Goal: Task Accomplishment & Management: Manage account settings

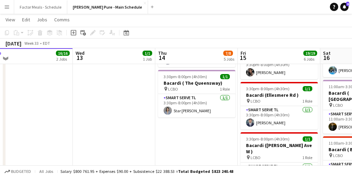
scroll to position [262, 0]
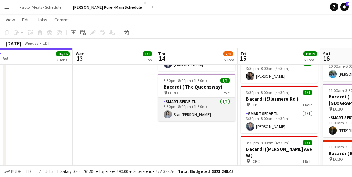
click at [181, 100] on app-card-role "Smart Serve TL [DATE] 3:30pm-8:00pm (4h30m) Star [PERSON_NAME]" at bounding box center [196, 109] width 77 height 23
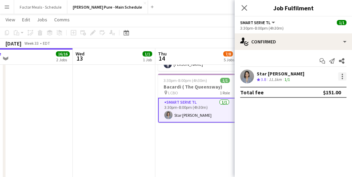
click at [343, 75] on div at bounding box center [342, 76] width 8 height 8
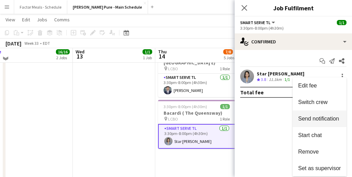
scroll to position [234, 0]
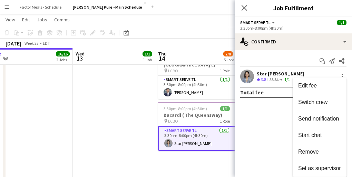
click at [314, 151] on span "Remove" at bounding box center [308, 152] width 21 height 6
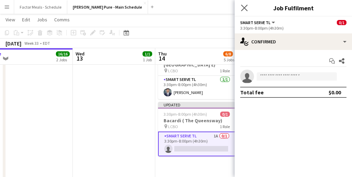
click at [240, 8] on app-icon "Close pop-in" at bounding box center [244, 8] width 10 height 10
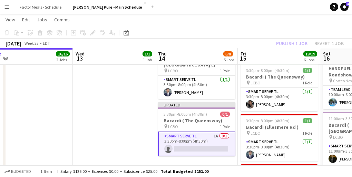
click at [142, 103] on app-date-cell "11:00am-7:00pm (8h) 1/1 HANDFUEL - Costco Roadshow Newmarket pin Costco Newmark…" at bounding box center [114, 119] width 82 height 553
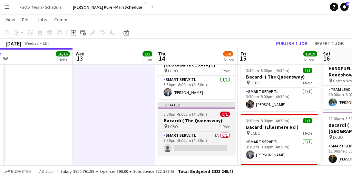
click at [186, 102] on div "Updated" at bounding box center [196, 105] width 77 height 6
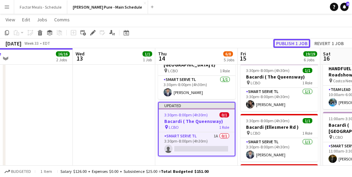
click at [291, 42] on button "Publish 1 job" at bounding box center [291, 43] width 37 height 9
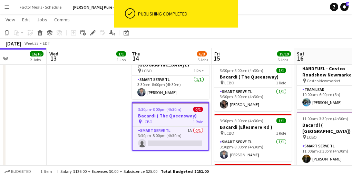
scroll to position [0, 205]
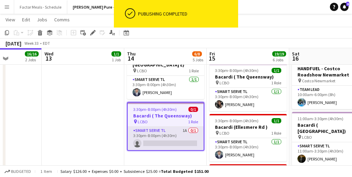
click at [163, 128] on app-card-role "Smart Serve TL 1A 0/1 3:30pm-8:00pm (4h30m) single-neutral-actions" at bounding box center [166, 138] width 76 height 23
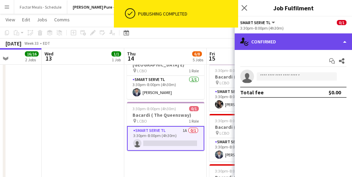
click at [266, 42] on div "single-neutral-actions-check-2 Confirmed" at bounding box center [292, 41] width 117 height 17
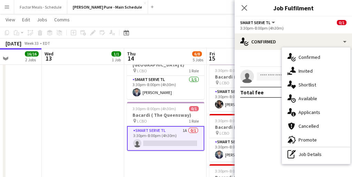
click at [314, 112] on div "single-neutral-actions-information Applicants" at bounding box center [316, 112] width 68 height 14
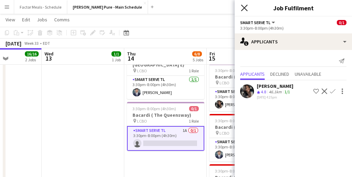
click at [244, 7] on icon at bounding box center [244, 7] width 7 height 7
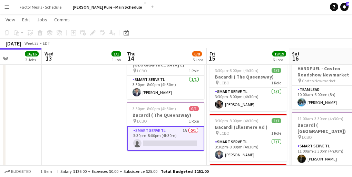
click at [98, 115] on app-date-cell "11:00am-7:00pm (8h) 1/1 HANDFUEL - Costco Roadshow Newmarket pin Costco Newmark…" at bounding box center [83, 119] width 82 height 553
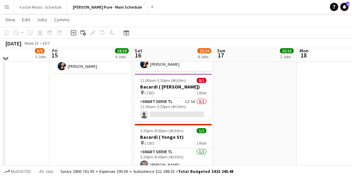
scroll to position [375, 0]
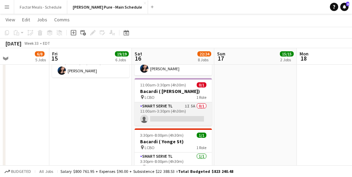
click at [163, 102] on app-card-role "Smart Serve TL 1I 5A 0/1 11:00am-3:30pm (4h30m) single-neutral-actions" at bounding box center [172, 113] width 77 height 23
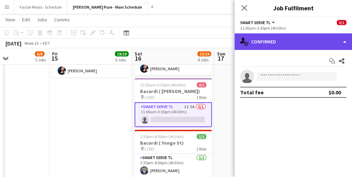
click at [270, 40] on div "single-neutral-actions-check-2 Confirmed" at bounding box center [292, 41] width 117 height 17
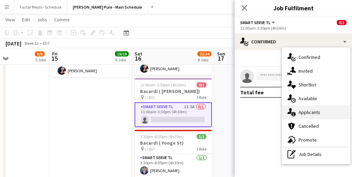
click at [318, 111] on div "single-neutral-actions-information Applicants" at bounding box center [316, 112] width 68 height 14
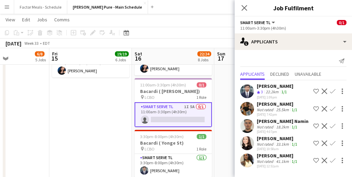
scroll to position [4, 0]
click at [264, 157] on div "[PERSON_NAME]" at bounding box center [277, 156] width 42 height 6
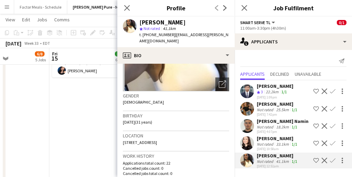
scroll to position [0, 0]
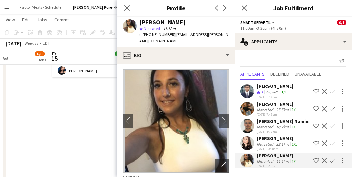
click at [266, 135] on div "[PERSON_NAME]" at bounding box center [277, 138] width 42 height 6
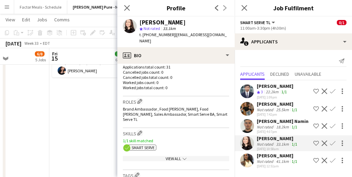
scroll to position [48, 0]
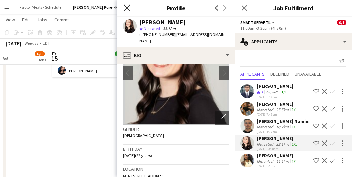
click at [128, 9] on icon at bounding box center [126, 7] width 7 height 7
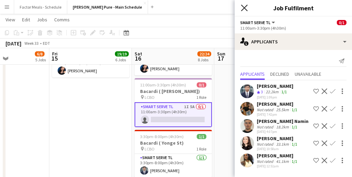
click at [246, 7] on icon "Close pop-in" at bounding box center [244, 7] width 7 height 7
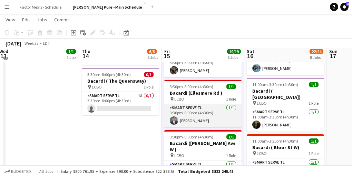
scroll to position [270, 0]
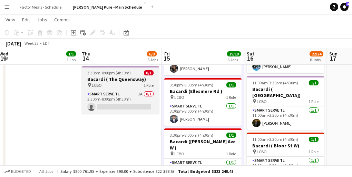
click at [113, 82] on div "pin LCBO 1 Role" at bounding box center [120, 85] width 77 height 6
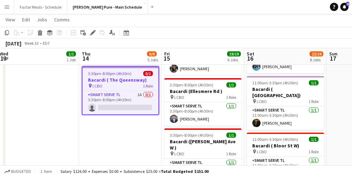
scroll to position [0, 168]
click at [103, 77] on h3 "Bacardi ( The Queensway)" at bounding box center [121, 80] width 76 height 6
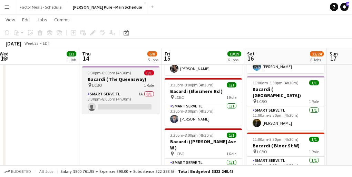
click at [103, 76] on h3 "Bacardi ( The Queensway)" at bounding box center [120, 79] width 77 height 6
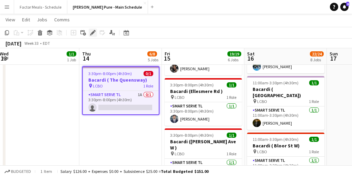
click at [92, 34] on icon at bounding box center [93, 33] width 4 height 4
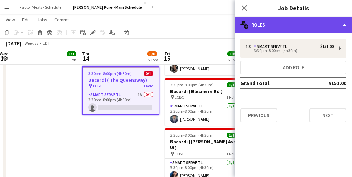
click at [266, 21] on div "multiple-users-add Roles" at bounding box center [292, 25] width 117 height 17
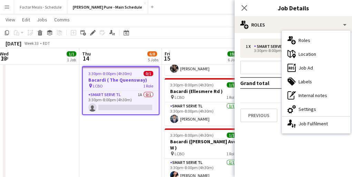
click at [104, 142] on app-date-cell "11:00am-7:00pm (8h) 1/1 HANDFUEL - Costco Roadshow Newmarket pin Costco Newmark…" at bounding box center [120, 83] width 82 height 553
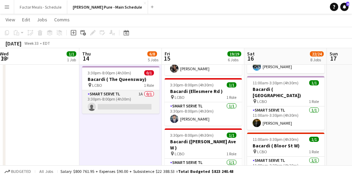
click at [112, 95] on app-card-role "Smart Serve TL 1A 0/1 3:30pm-8:00pm (4h30m) single-neutral-actions" at bounding box center [120, 101] width 77 height 23
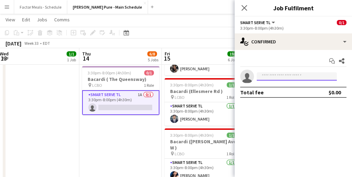
click at [269, 74] on input at bounding box center [296, 76] width 80 height 8
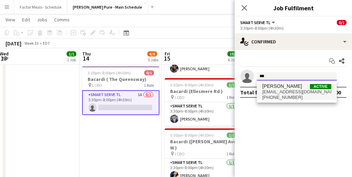
type input "***"
click at [277, 95] on span "[PHONE_NUMBER]" at bounding box center [296, 98] width 69 height 6
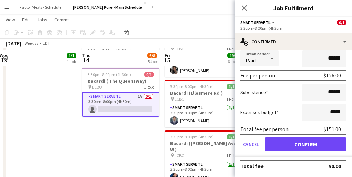
scroll to position [270, 0]
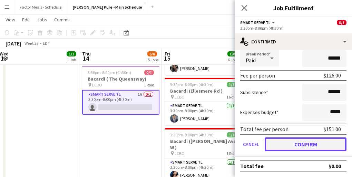
click at [310, 145] on button "Confirm" at bounding box center [305, 145] width 82 height 14
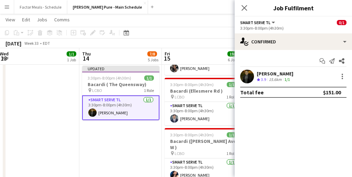
scroll to position [0, 0]
click at [243, 8] on icon "Close pop-in" at bounding box center [244, 7] width 7 height 7
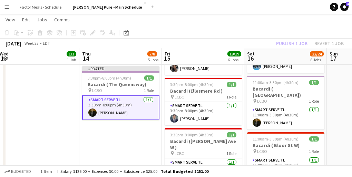
click at [87, 151] on app-date-cell "11:00am-7:00pm (8h) 1/1 HANDFUEL - Costco Roadshow Newmarket pin Costco Newmark…" at bounding box center [120, 83] width 82 height 553
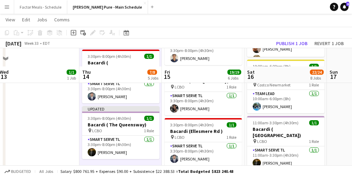
scroll to position [225, 0]
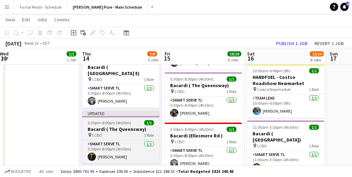
click at [112, 116] on div at bounding box center [120, 116] width 77 height 1
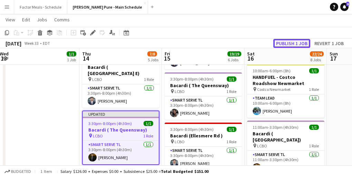
click at [291, 41] on button "Publish 1 job" at bounding box center [291, 43] width 37 height 9
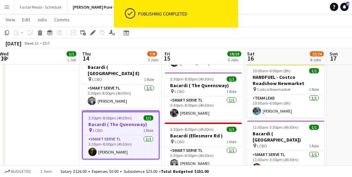
click at [64, 112] on app-date-cell "11:00am-7:00pm (8h) 1/1 HANDFUEL - Costco Roadshow Newmarket pin Costco Newmark…" at bounding box center [38, 128] width 82 height 553
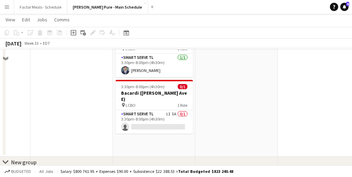
scroll to position [497, 0]
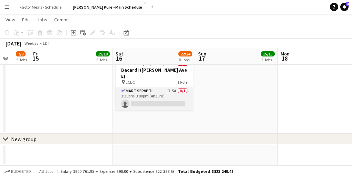
click at [136, 87] on app-card-role "Smart Serve TL 1I 5A 0/1 3:30pm-8:00pm (4h30m) single-neutral-actions" at bounding box center [153, 98] width 77 height 23
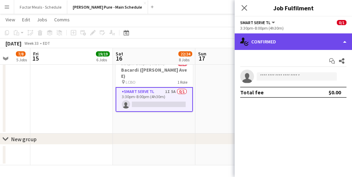
click at [273, 40] on div "single-neutral-actions-check-2 Confirmed" at bounding box center [292, 41] width 117 height 17
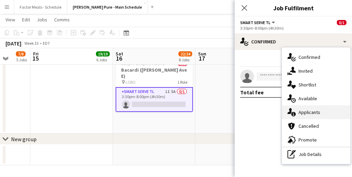
click at [316, 116] on div "single-neutral-actions-information Applicants" at bounding box center [316, 112] width 68 height 14
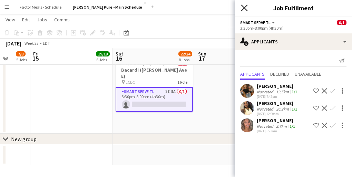
click at [244, 9] on icon "Close pop-in" at bounding box center [244, 7] width 7 height 7
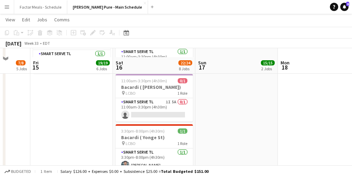
scroll to position [372, 0]
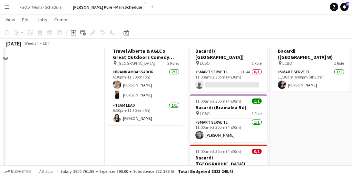
scroll to position [370, 0]
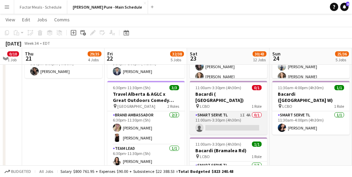
click at [225, 111] on app-card-role "Smart Serve TL 1I 4A 0/1 11:00am-3:30pm (4h30m) single-neutral-actions" at bounding box center [228, 122] width 77 height 23
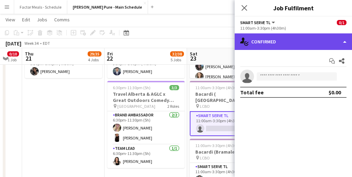
click at [288, 45] on div "single-neutral-actions-check-2 Confirmed" at bounding box center [292, 41] width 117 height 17
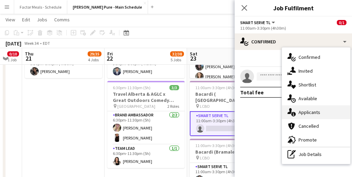
click at [306, 112] on div "single-neutral-actions-information Applicants" at bounding box center [316, 112] width 68 height 14
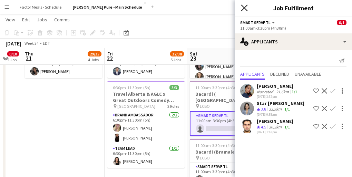
click at [243, 6] on icon at bounding box center [244, 7] width 7 height 7
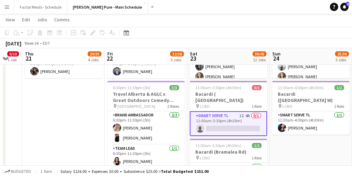
click at [280, 147] on app-date-cell "9:00am-5:00pm (8h) 15/21 Disney Fan Expo pin MTCC 5 Roles Paid Backup 12A [DATE…" at bounding box center [310, 128] width 82 height 842
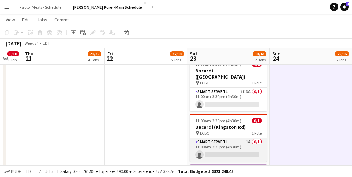
scroll to position [502, 0]
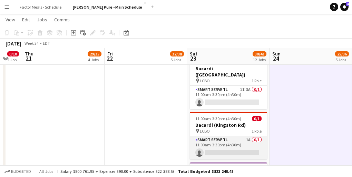
click at [228, 136] on app-card-role "Smart Serve TL 1A 0/1 11:00am-3:30pm (4h30m) single-neutral-actions" at bounding box center [228, 147] width 77 height 23
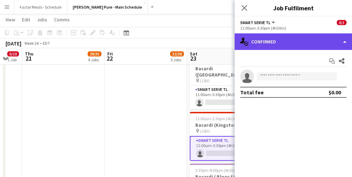
click at [283, 45] on div "single-neutral-actions-check-2 Confirmed" at bounding box center [292, 41] width 117 height 17
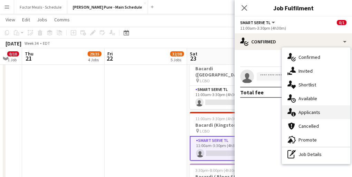
click at [308, 111] on div "single-neutral-actions-information Applicants" at bounding box center [316, 112] width 68 height 14
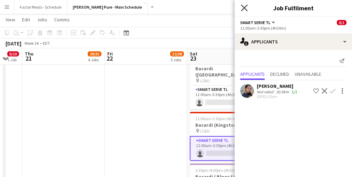
click at [242, 5] on icon "Close pop-in" at bounding box center [244, 7] width 7 height 7
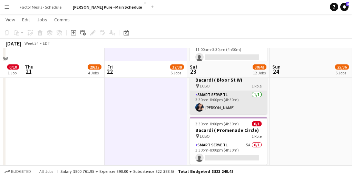
scroll to position [631, 0]
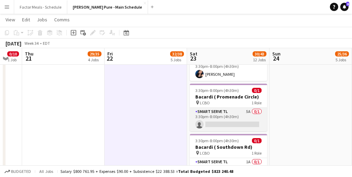
click at [216, 108] on app-card-role "Smart Serve TL 5A 0/1 3:30pm-8:00pm (4h30m) single-neutral-actions" at bounding box center [228, 119] width 77 height 23
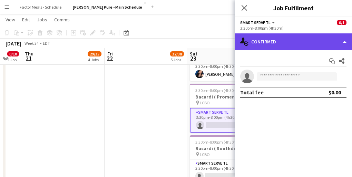
click at [284, 40] on div "single-neutral-actions-check-2 Confirmed" at bounding box center [292, 41] width 117 height 17
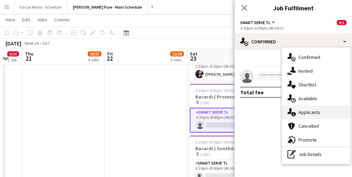
click at [303, 112] on div "single-neutral-actions-information Applicants" at bounding box center [316, 112] width 68 height 14
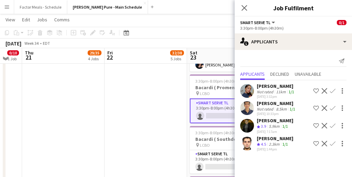
scroll to position [638, 0]
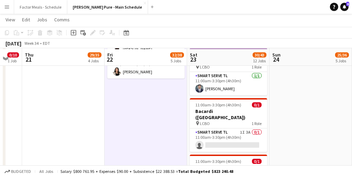
scroll to position [463, 0]
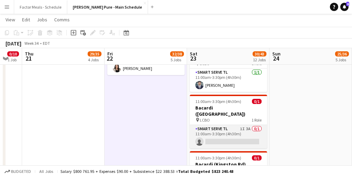
click at [225, 125] on app-card-role "Smart Serve TL 1I 3A 0/1 11:00am-3:30pm (4h30m) single-neutral-actions" at bounding box center [228, 136] width 77 height 23
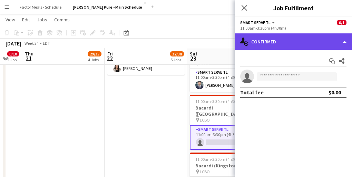
click at [278, 44] on div "single-neutral-actions-check-2 Confirmed" at bounding box center [292, 41] width 117 height 17
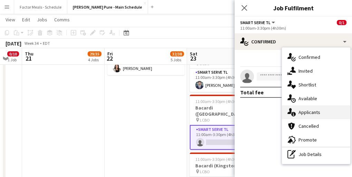
click at [304, 109] on div "single-neutral-actions-information Applicants" at bounding box center [316, 112] width 68 height 14
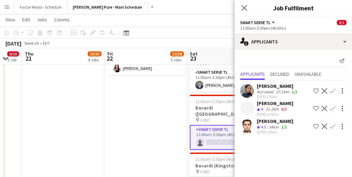
click at [245, 7] on icon "Close pop-in" at bounding box center [244, 8] width 6 height 6
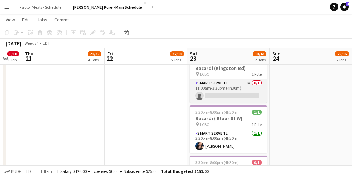
scroll to position [0, 225]
click at [221, 83] on app-card-role "Smart Serve TL 1A 0/1 11:00am-3:30pm (4h30m) single-neutral-actions" at bounding box center [227, 90] width 77 height 23
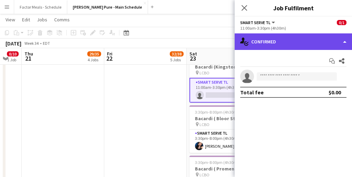
click at [294, 44] on div "single-neutral-actions-check-2 Confirmed" at bounding box center [292, 41] width 117 height 17
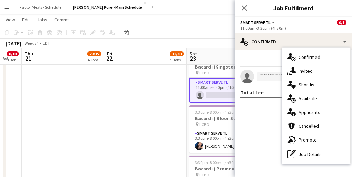
click at [312, 114] on div "single-neutral-actions-information Applicants" at bounding box center [316, 112] width 68 height 14
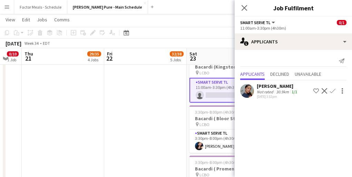
scroll to position [580, 0]
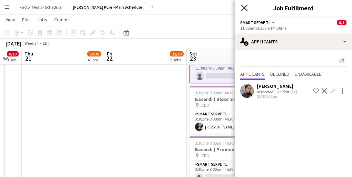
click at [246, 8] on icon "Close pop-in" at bounding box center [244, 7] width 7 height 7
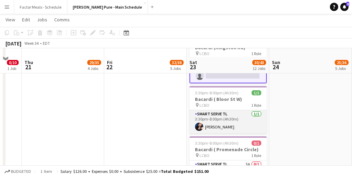
scroll to position [605, 0]
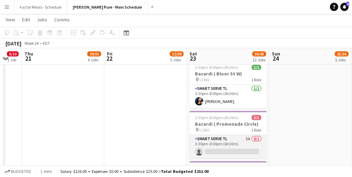
click at [211, 135] on app-card-role "Smart Serve TL 5A 0/1 3:30pm-8:00pm (4h30m) single-neutral-actions" at bounding box center [227, 146] width 77 height 23
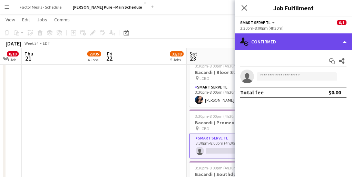
click at [288, 40] on div "single-neutral-actions-check-2 Confirmed" at bounding box center [292, 41] width 117 height 17
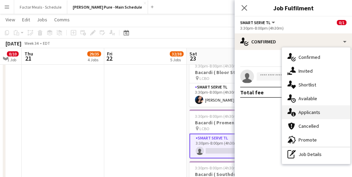
click at [305, 112] on div "single-neutral-actions-information Applicants" at bounding box center [316, 112] width 68 height 14
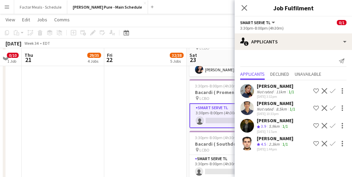
scroll to position [638, 0]
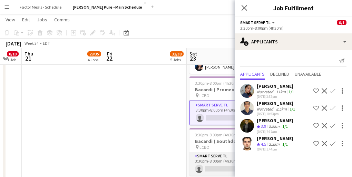
click at [217, 153] on app-card-role "Smart Serve TL 1A 0/1 3:30pm-8:00pm (4h30m) single-neutral-actions" at bounding box center [227, 163] width 77 height 23
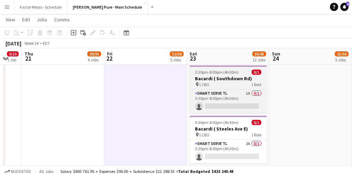
scroll to position [708, 0]
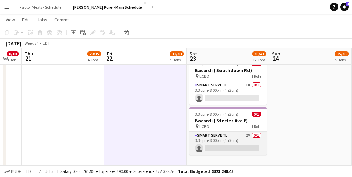
click at [205, 132] on app-card-role "Smart Serve TL 2A 0/1 3:30pm-8:00pm (4h30m) single-neutral-actions" at bounding box center [227, 143] width 77 height 23
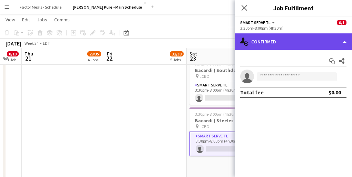
click at [276, 45] on div "single-neutral-actions-check-2 Confirmed" at bounding box center [292, 41] width 117 height 17
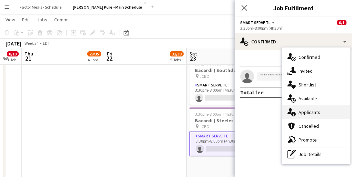
click at [306, 114] on div "single-neutral-actions-information Applicants" at bounding box center [316, 112] width 68 height 14
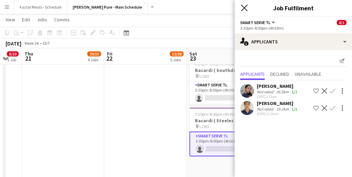
click at [243, 6] on icon "Close pop-in" at bounding box center [244, 7] width 7 height 7
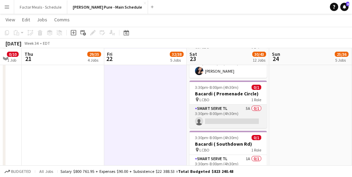
scroll to position [634, 0]
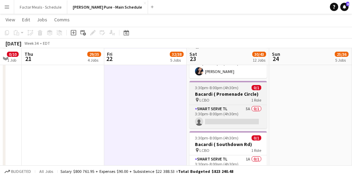
click at [218, 91] on h3 "Bacardi ( Promenade Circle)" at bounding box center [227, 94] width 77 height 6
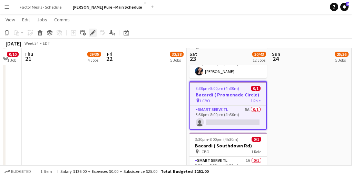
click at [94, 34] on icon "Edit" at bounding box center [93, 33] width 6 height 6
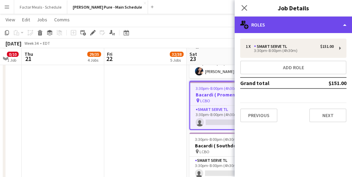
click at [296, 26] on div "multiple-users-add Roles" at bounding box center [292, 25] width 117 height 17
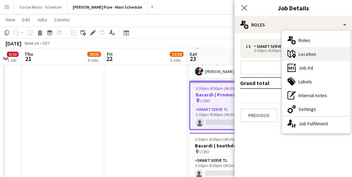
click at [321, 57] on div "maps-pin-1 Location" at bounding box center [316, 54] width 68 height 14
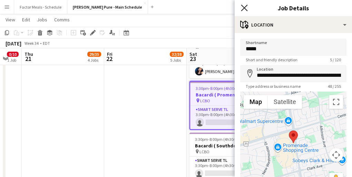
click at [245, 8] on icon "Close pop-in" at bounding box center [244, 7] width 7 height 7
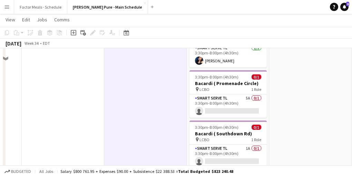
scroll to position [604, 0]
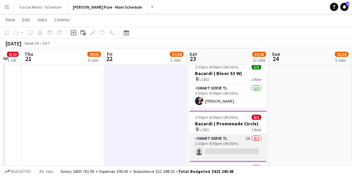
click at [216, 135] on app-card-role "Smart Serve TL 5A 0/1 3:30pm-8:00pm (4h30m) single-neutral-actions" at bounding box center [227, 146] width 77 height 23
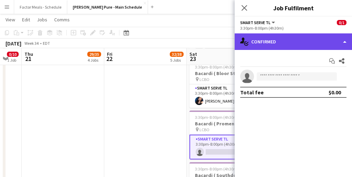
click at [276, 40] on div "single-neutral-actions-check-2 Confirmed" at bounding box center [292, 41] width 117 height 17
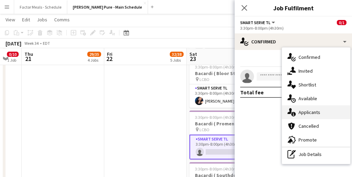
click at [304, 115] on div "single-neutral-actions-information Applicants" at bounding box center [316, 112] width 68 height 14
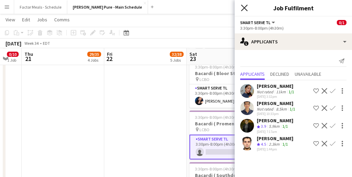
click at [243, 8] on icon "Close pop-in" at bounding box center [244, 7] width 7 height 7
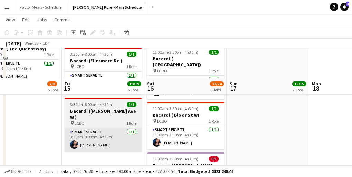
scroll to position [356, 0]
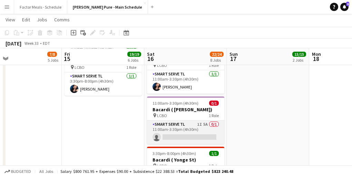
click at [185, 121] on app-card-role "Smart Serve TL 1I 5A 0/1 11:00am-3:30pm (4h30m) single-neutral-actions" at bounding box center [185, 132] width 77 height 23
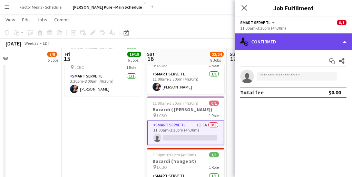
click at [303, 43] on div "single-neutral-actions-check-2 Confirmed" at bounding box center [292, 41] width 117 height 17
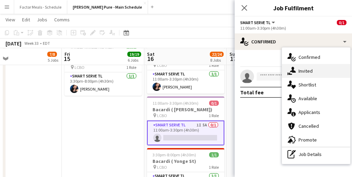
click at [309, 74] on div "single-neutral-actions-share-1 Invited" at bounding box center [316, 71] width 68 height 14
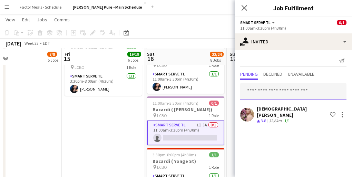
click at [273, 91] on input "text" at bounding box center [293, 91] width 106 height 17
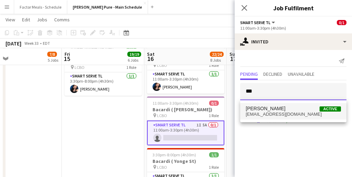
type input "***"
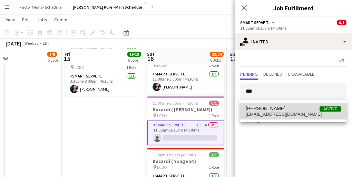
click at [264, 113] on span "[EMAIL_ADDRESS][DOMAIN_NAME]" at bounding box center [292, 115] width 95 height 6
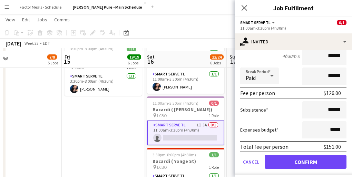
scroll to position [373, 0]
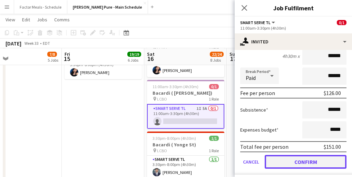
click at [274, 157] on button "Confirm" at bounding box center [305, 162] width 82 height 14
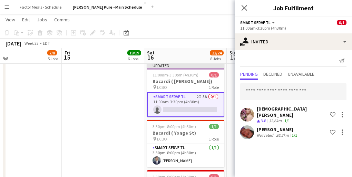
scroll to position [379, 0]
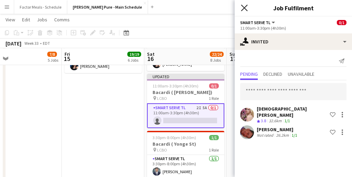
click at [244, 8] on icon at bounding box center [244, 7] width 7 height 7
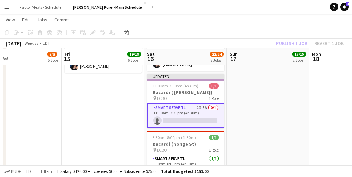
click at [134, 75] on app-date-cell "8:30am-8:30pm (12h) 14/14 LEGO X She Built That @ CNE pin CNE 3 Roles Paid Back…" at bounding box center [103, 119] width 82 height 842
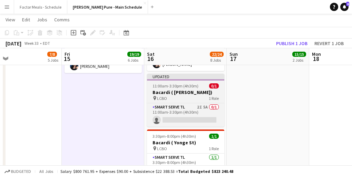
click at [170, 74] on app-job-card "Updated 11:00am-3:30pm (4h30m) 0/1 Bacardi ( [PERSON_NAME]) pin LCBO 1 Role Sma…" at bounding box center [185, 100] width 77 height 53
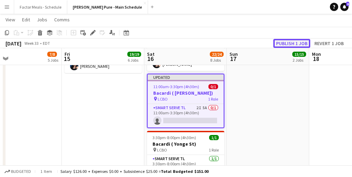
click at [287, 40] on button "Publish 1 job" at bounding box center [291, 43] width 37 height 9
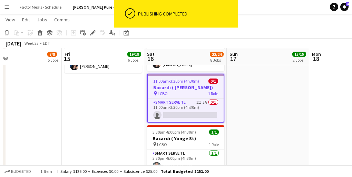
click at [275, 102] on app-date-cell "9:30am-8:30pm (11h) 14/14 LEGO X She Built That @ CNE pin CNE 3 Roles Paid Back…" at bounding box center [267, 119] width 82 height 842
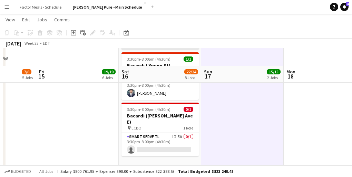
scroll to position [441, 0]
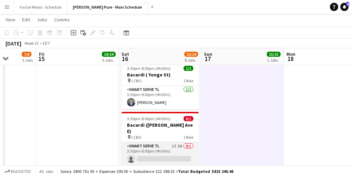
click at [132, 142] on app-card-role "Smart Serve TL 1I 5A 0/1 3:30pm-8:00pm (4h30m) single-neutral-actions" at bounding box center [159, 153] width 77 height 23
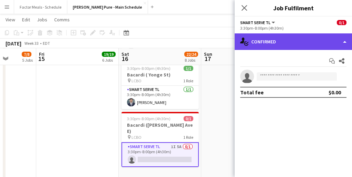
click at [262, 45] on div "single-neutral-actions-check-2 Confirmed" at bounding box center [292, 41] width 117 height 17
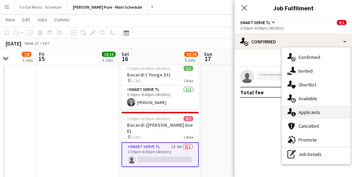
click at [294, 113] on icon at bounding box center [293, 114] width 4 height 4
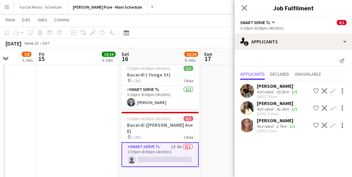
click at [246, 123] on app-user-avatar at bounding box center [247, 126] width 14 height 14
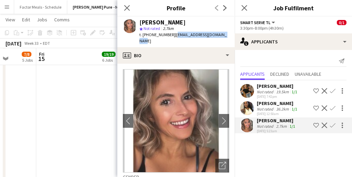
drag, startPoint x: 221, startPoint y: 35, endPoint x: 170, endPoint y: 36, distance: 51.0
click at [170, 36] on div "[PERSON_NAME] star Not rated 2.7km t. [PHONE_NUMBER] | [EMAIL_ADDRESS][DOMAIN_N…" at bounding box center [175, 32] width 117 height 31
copy span "[EMAIL_ADDRESS][DOMAIN_NAME]"
click at [126, 8] on icon at bounding box center [126, 7] width 7 height 7
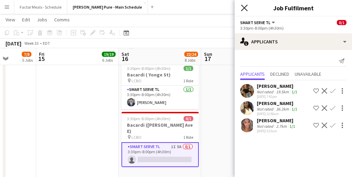
click at [244, 7] on icon "Close pop-in" at bounding box center [244, 7] width 7 height 7
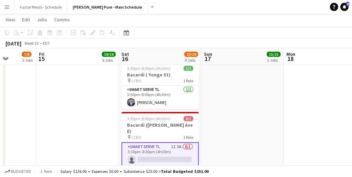
click at [234, 108] on app-date-cell "9:30am-8:30pm (11h) 14/14 LEGO X She Built That @ CNE pin CNE 3 Roles Paid Back…" at bounding box center [242, 57] width 82 height 842
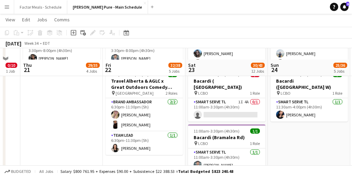
scroll to position [458, 0]
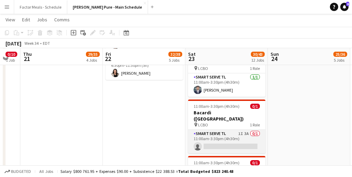
click at [217, 130] on app-card-role "Smart Serve TL 1I 3A 0/1 11:00am-3:30pm (4h30m) single-neutral-actions" at bounding box center [226, 141] width 77 height 23
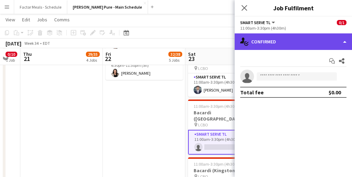
click at [290, 42] on div "single-neutral-actions-check-2 Confirmed" at bounding box center [292, 41] width 117 height 17
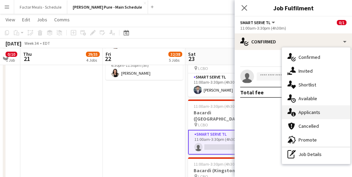
click at [313, 113] on div "single-neutral-actions-information Applicants" at bounding box center [316, 112] width 68 height 14
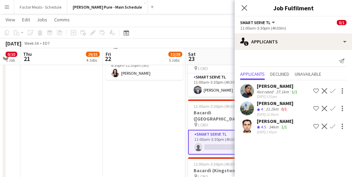
click at [242, 9] on icon at bounding box center [244, 8] width 6 height 6
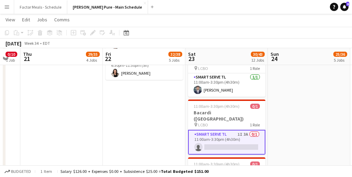
click at [296, 124] on app-date-cell "9:00am-5:00pm (8h) 15/21 Disney Fan Expo pin MTCC 5 Roles Paid Backup 12A [DATE…" at bounding box center [308, 40] width 82 height 842
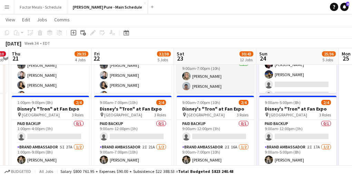
scroll to position [54, 0]
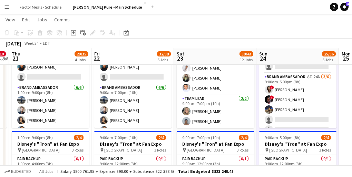
click at [10, 2] on button "Menu" at bounding box center [7, 7] width 14 height 14
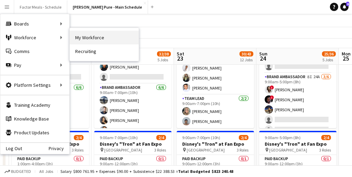
click at [88, 40] on link "My Workforce" at bounding box center [104, 38] width 69 height 14
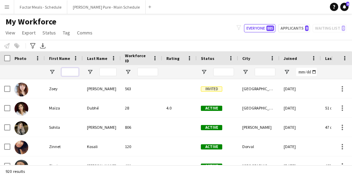
click at [62, 75] on input "First Name Filter Input" at bounding box center [69, 72] width 17 height 8
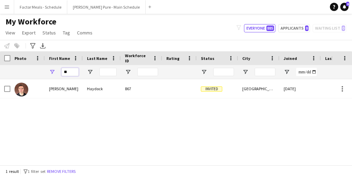
type input "*"
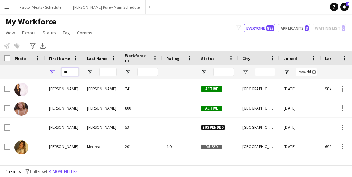
type input "*"
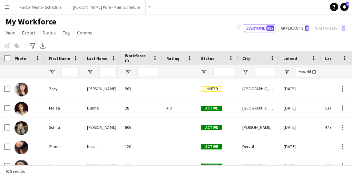
click at [3, 8] on button "Menu" at bounding box center [7, 7] width 14 height 14
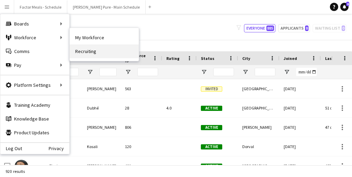
click at [84, 51] on link "Recruiting" at bounding box center [104, 51] width 69 height 14
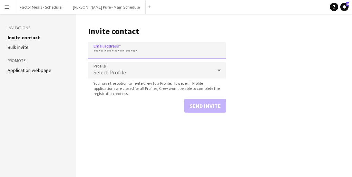
click at [121, 53] on input "Email address" at bounding box center [157, 50] width 138 height 17
paste input "**********"
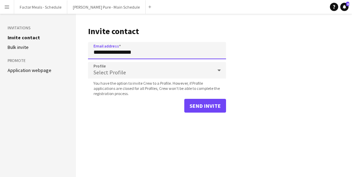
type input "**********"
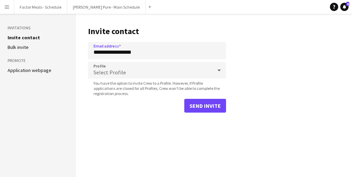
click at [133, 66] on div "Select Profile" at bounding box center [150, 70] width 124 height 17
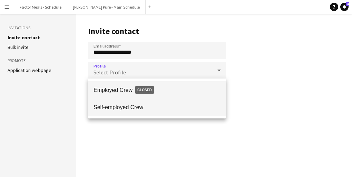
click at [120, 105] on span "Self-employed Crew" at bounding box center [156, 107] width 127 height 7
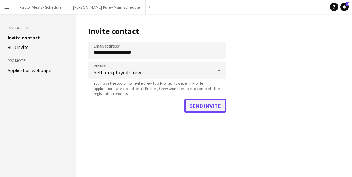
click at [196, 108] on button "Send invite" at bounding box center [205, 106] width 42 height 14
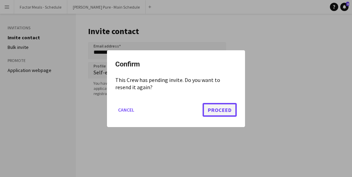
click at [213, 111] on button "Proceed" at bounding box center [219, 110] width 34 height 14
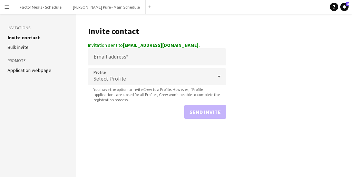
click at [4, 4] on app-icon "Menu" at bounding box center [7, 7] width 6 height 6
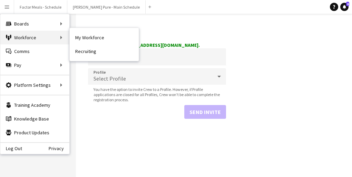
click at [29, 34] on div "Workforce Workforce" at bounding box center [34, 38] width 69 height 14
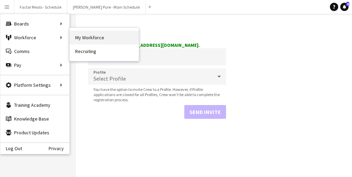
click at [80, 40] on link "My Workforce" at bounding box center [104, 38] width 69 height 14
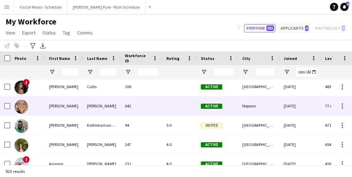
scroll to position [408, 0]
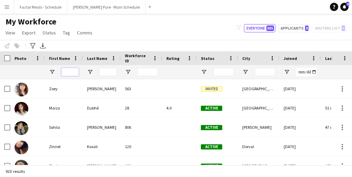
click at [76, 71] on input "First Name Filter Input" at bounding box center [69, 72] width 17 height 8
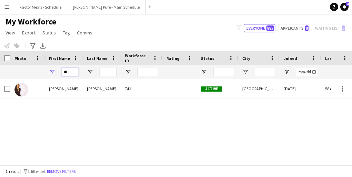
type input "*"
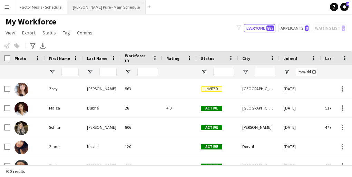
click at [82, 11] on button "[PERSON_NAME] Pure - Main Schedule Close" at bounding box center [106, 6] width 78 height 13
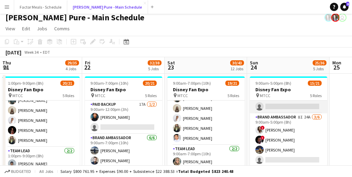
scroll to position [105, 0]
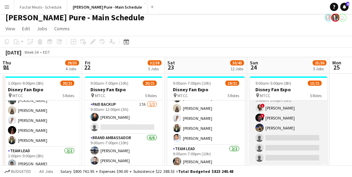
click at [281, 125] on app-card-role "Brand Ambassador 8I 24A [DATE] 9:00am-5:00pm (8h) ! [PERSON_NAME] ! [PERSON_NAM…" at bounding box center [288, 127] width 77 height 73
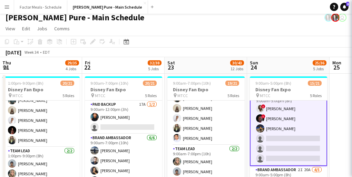
scroll to position [117, 0]
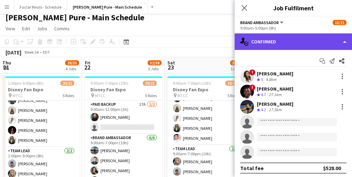
click at [304, 43] on div "single-neutral-actions-check-2 Confirmed" at bounding box center [292, 41] width 117 height 17
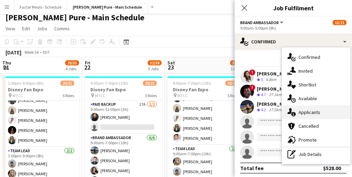
click at [296, 117] on div "single-neutral-actions-information Applicants" at bounding box center [316, 112] width 68 height 14
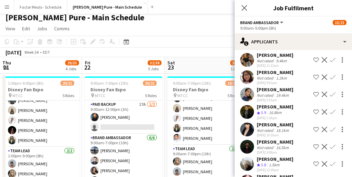
scroll to position [92, 0]
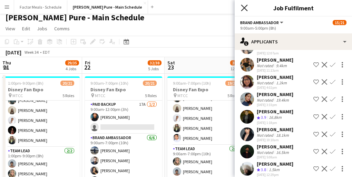
click at [246, 5] on icon "Close pop-in" at bounding box center [244, 7] width 7 height 7
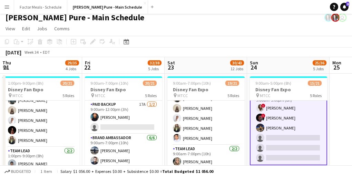
click at [205, 31] on app-page-menu "View Day view expanded Day view collapsed Month view Date picker Jump to [DATE]…" at bounding box center [176, 29] width 352 height 13
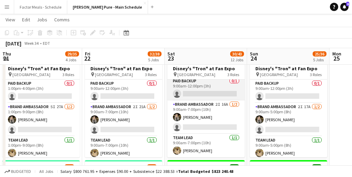
scroll to position [0, 0]
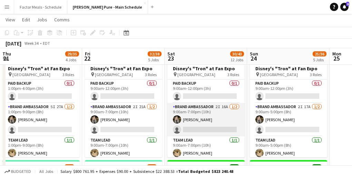
click at [190, 126] on app-card-role "Brand Ambassador 2I 16A [DATE] 9:00am-7:00pm (10h) [PERSON_NAME] single-neutral…" at bounding box center [205, 119] width 77 height 33
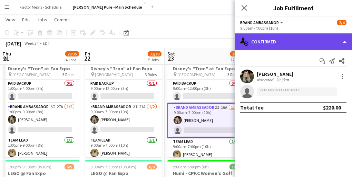
click at [303, 43] on div "single-neutral-actions-check-2 Confirmed" at bounding box center [292, 41] width 117 height 17
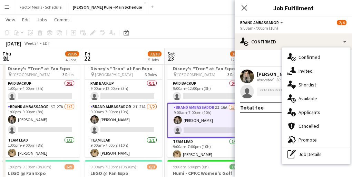
click at [295, 112] on icon "single-neutral-actions-information" at bounding box center [291, 112] width 8 height 8
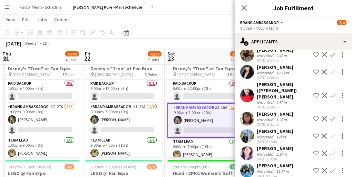
scroll to position [102, 0]
click at [248, 163] on app-user-avatar at bounding box center [247, 170] width 14 height 14
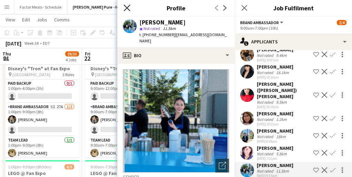
click at [128, 7] on icon at bounding box center [126, 7] width 7 height 7
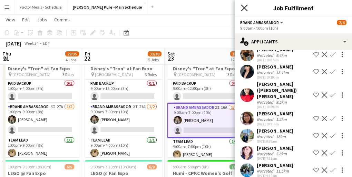
click at [247, 7] on icon "Close pop-in" at bounding box center [244, 7] width 7 height 7
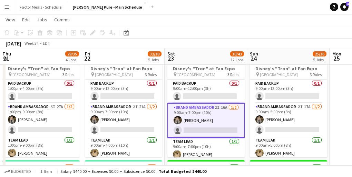
click at [228, 7] on app-navbar "Menu Boards Boards Boards All jobs Status Workforce Workforce My Workforce Recr…" at bounding box center [176, 7] width 352 height 14
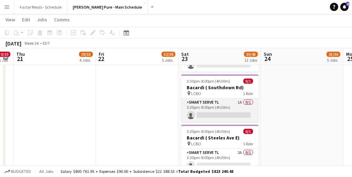
scroll to position [691, 0]
click at [212, 98] on app-card-role "Smart Serve TL 1A 0/1 3:30pm-8:00pm (4h30m) single-neutral-actions" at bounding box center [219, 109] width 77 height 23
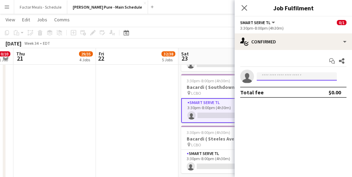
click at [281, 79] on input at bounding box center [296, 76] width 80 height 8
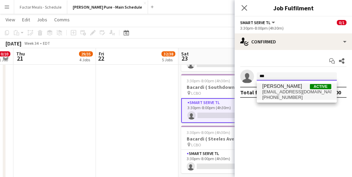
type input "***"
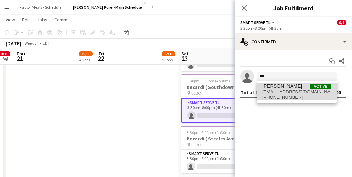
click at [278, 89] on span "[EMAIL_ADDRESS][DOMAIN_NAME]" at bounding box center [296, 92] width 69 height 6
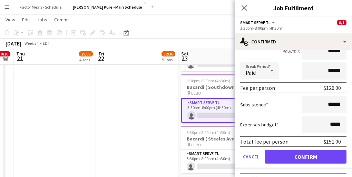
scroll to position [83, 0]
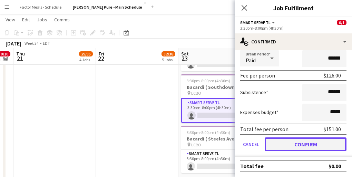
click at [278, 146] on button "Confirm" at bounding box center [305, 145] width 82 height 14
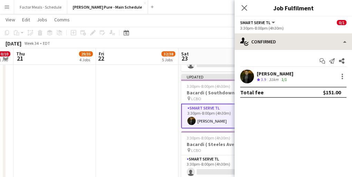
scroll to position [0, 0]
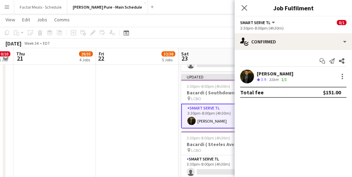
click at [245, 4] on app-icon "Close pop-in" at bounding box center [244, 8] width 8 height 8
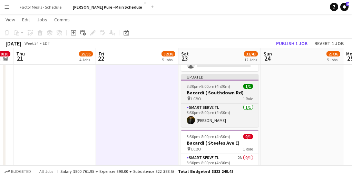
scroll to position [678, 0]
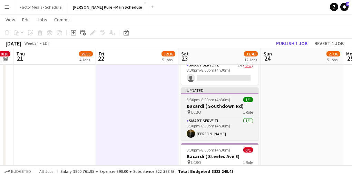
click at [211, 88] on div "Updated" at bounding box center [219, 91] width 77 height 6
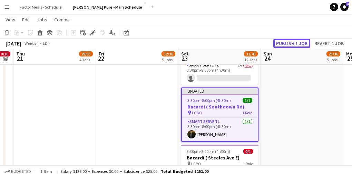
click at [294, 44] on button "Publish 1 job" at bounding box center [291, 43] width 37 height 9
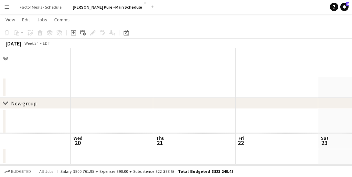
scroll to position [0, 0]
